Goal: Task Accomplishment & Management: Use online tool/utility

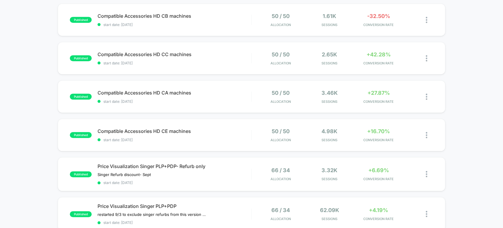
scroll to position [218, 0]
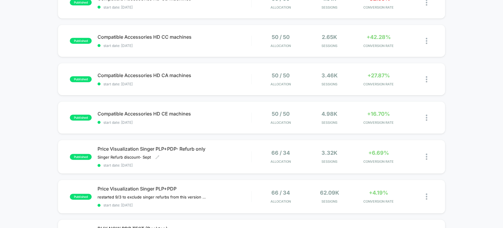
drag, startPoint x: 186, startPoint y: 159, endPoint x: 188, endPoint y: 165, distance: 7.0
click at [186, 159] on div "Price Visualization Singer PLP+PDP- Refurb only Singer Refurb discount- Sept﻿ C…" at bounding box center [175, 157] width 154 height 22
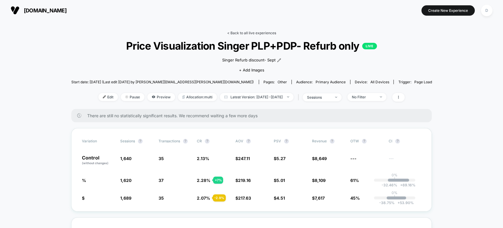
click at [245, 31] on link "< Back to all live experiences" at bounding box center [251, 33] width 49 height 4
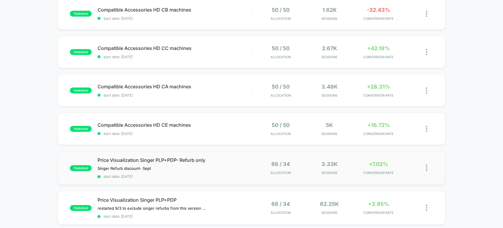
scroll to position [229, 0]
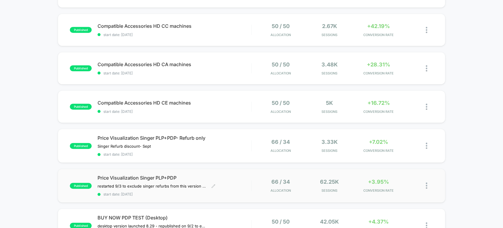
click at [229, 192] on span "start date: [DATE]" at bounding box center [175, 194] width 154 height 4
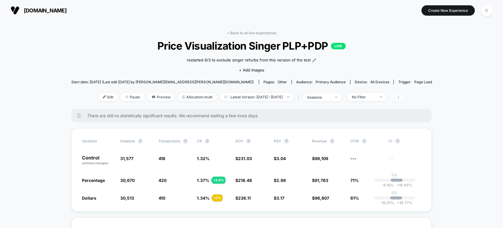
click at [400, 97] on icon at bounding box center [399, 97] width 4 height 4
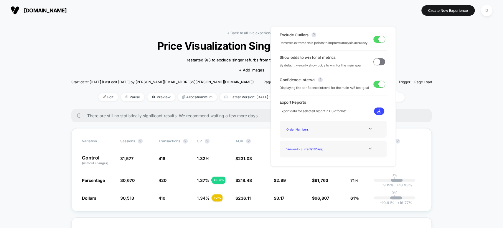
click at [379, 112] on img at bounding box center [379, 111] width 4 height 4
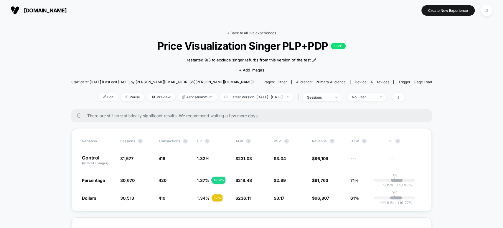
click at [241, 32] on link "< Back to all live experiences" at bounding box center [251, 33] width 49 height 4
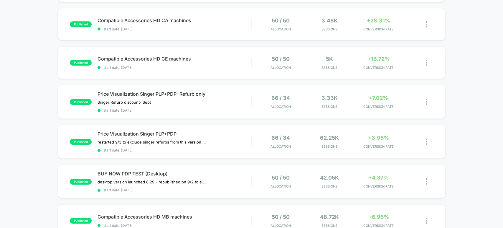
scroll to position [295, 0]
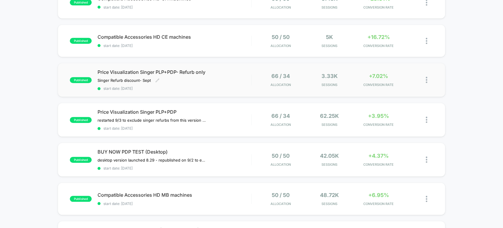
click at [160, 86] on span "start date: [DATE]" at bounding box center [175, 88] width 154 height 4
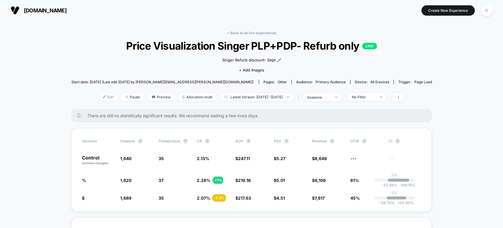
click at [101, 98] on span "Edit" at bounding box center [107, 97] width 19 height 8
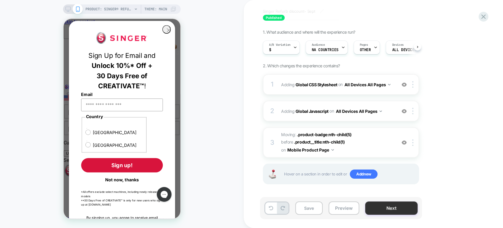
click at [393, 210] on button "Next" at bounding box center [391, 207] width 52 height 13
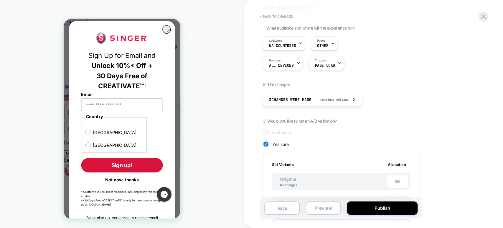
scroll to position [44, 0]
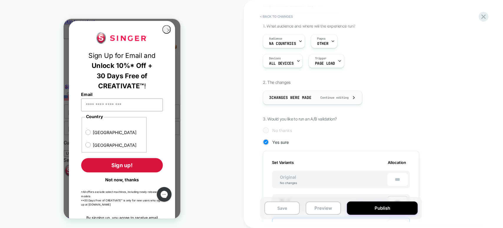
click at [294, 102] on div "3 Changes were made Continue editing" at bounding box center [312, 97] width 87 height 13
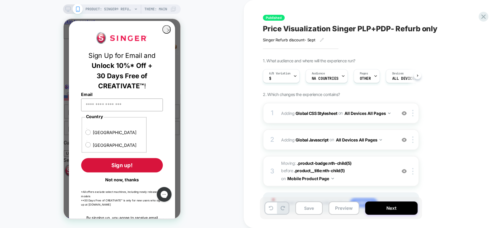
scroll to position [0, 0]
click at [392, 212] on button "Next" at bounding box center [391, 207] width 52 height 13
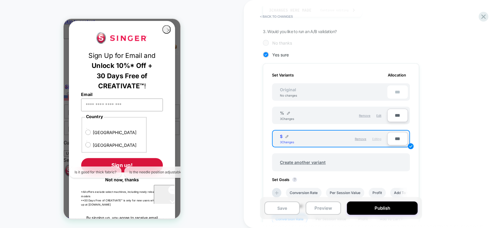
click at [286, 138] on div "$ 3 Changes" at bounding box center [307, 139] width 54 height 10
click at [286, 135] on img at bounding box center [287, 136] width 3 height 3
click at [287, 137] on input "*" at bounding box center [301, 139] width 43 height 12
type input "**********"
click at [289, 111] on img at bounding box center [288, 112] width 3 height 3
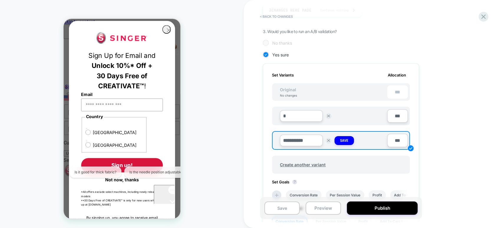
click at [292, 114] on input "*" at bounding box center [301, 116] width 43 height 12
type input "**********"
click at [342, 116] on strong "Save" at bounding box center [344, 116] width 8 height 5
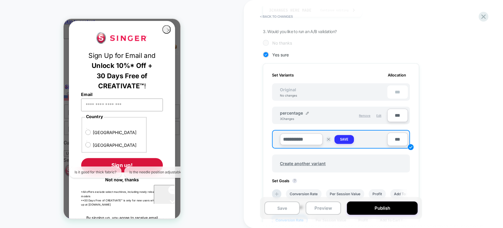
click at [347, 139] on strong "Save" at bounding box center [344, 139] width 8 height 5
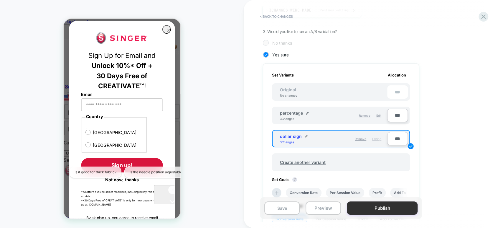
click at [371, 211] on button "Publish" at bounding box center [382, 207] width 71 height 13
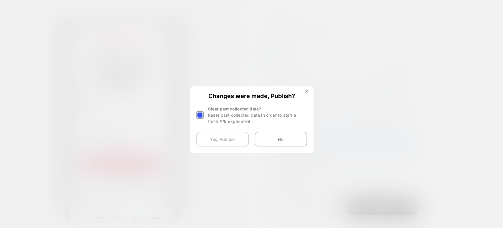
click at [233, 141] on button "Yes, Publish" at bounding box center [222, 139] width 52 height 15
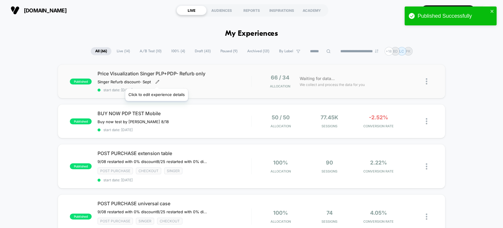
click at [156, 81] on icon at bounding box center [157, 82] width 4 height 4
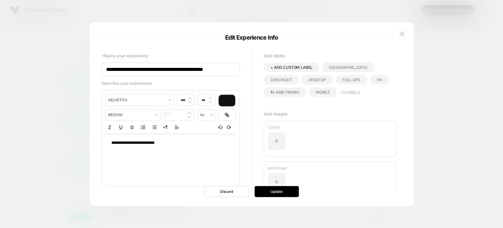
click at [111, 144] on span "**********" at bounding box center [132, 142] width 43 height 4
type input "****"
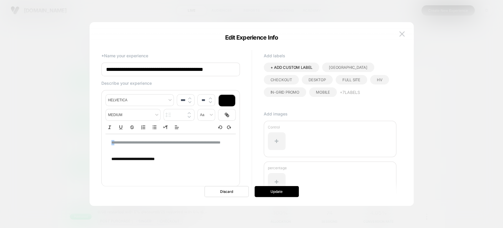
drag, startPoint x: 136, startPoint y: 149, endPoint x: 113, endPoint y: 143, distance: 23.5
click at [113, 144] on p "**********" at bounding box center [168, 145] width 114 height 11
drag, startPoint x: 134, startPoint y: 152, endPoint x: 111, endPoint y: 143, distance: 25.1
click at [110, 141] on div "**********" at bounding box center [171, 151] width 130 height 34
click at [275, 195] on button "Update" at bounding box center [277, 191] width 44 height 11
